Goal: Task Accomplishment & Management: Complete application form

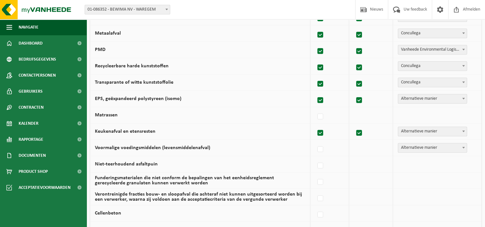
scroll to position [385, 0]
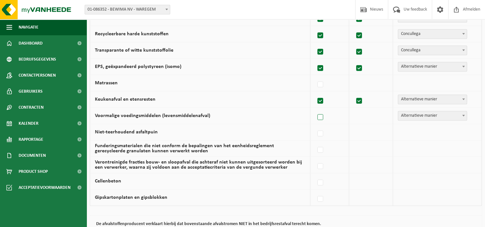
click at [323, 116] on label at bounding box center [320, 118] width 9 height 10
click at [315, 109] on input "Voormalige voedingsmiddelen (levensmiddelenafval)" at bounding box center [315, 109] width 0 height 0
checkbox input "true"
click at [323, 116] on label at bounding box center [320, 118] width 9 height 10
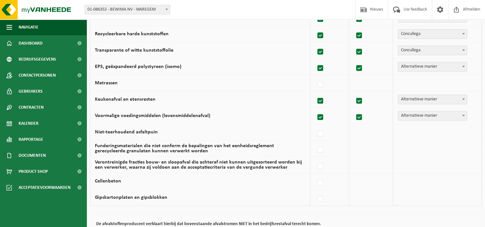
click at [315, 109] on input "Voormalige voedingsmiddelen (levensmiddelenafval)" at bounding box center [315, 109] width 0 height 0
checkbox input "false"
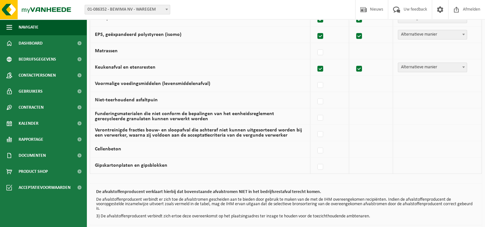
scroll to position [445, 0]
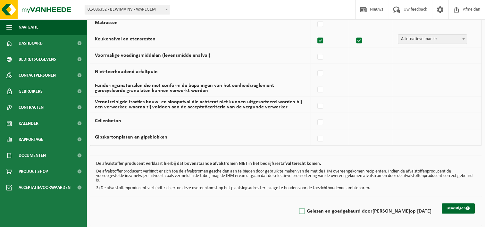
click at [298, 210] on label "Gelezen en goedgekeurd door EVELINE DE MEULEMEESTER op 03/09/25" at bounding box center [365, 212] width 134 height 10
click at [297, 203] on input "Gelezen en goedgekeurd door EVELINE DE MEULEMEESTER op 03/09/25" at bounding box center [297, 203] width 0 height 0
checkbox input "true"
click at [457, 209] on button "Bevestigen" at bounding box center [458, 208] width 33 height 10
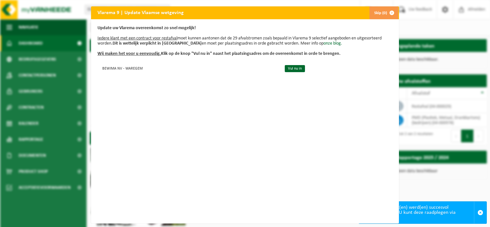
click at [389, 12] on span "button" at bounding box center [391, 12] width 13 height 13
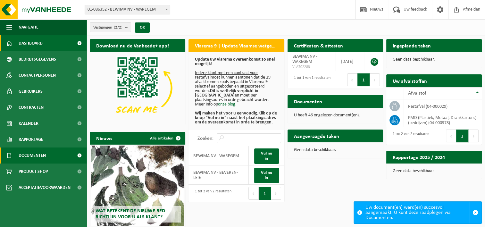
click at [31, 153] on span "Documenten" at bounding box center [32, 156] width 27 height 16
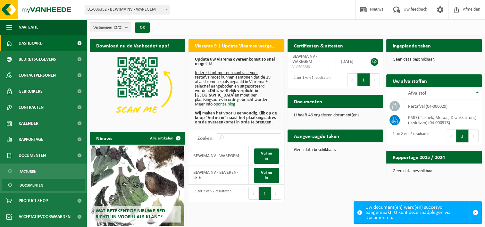
click at [25, 183] on span "Documenten" at bounding box center [32, 185] width 24 height 12
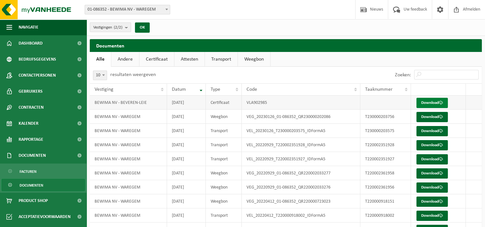
click at [426, 102] on link "Download" at bounding box center [432, 103] width 31 height 10
